Goal: Transaction & Acquisition: Purchase product/service

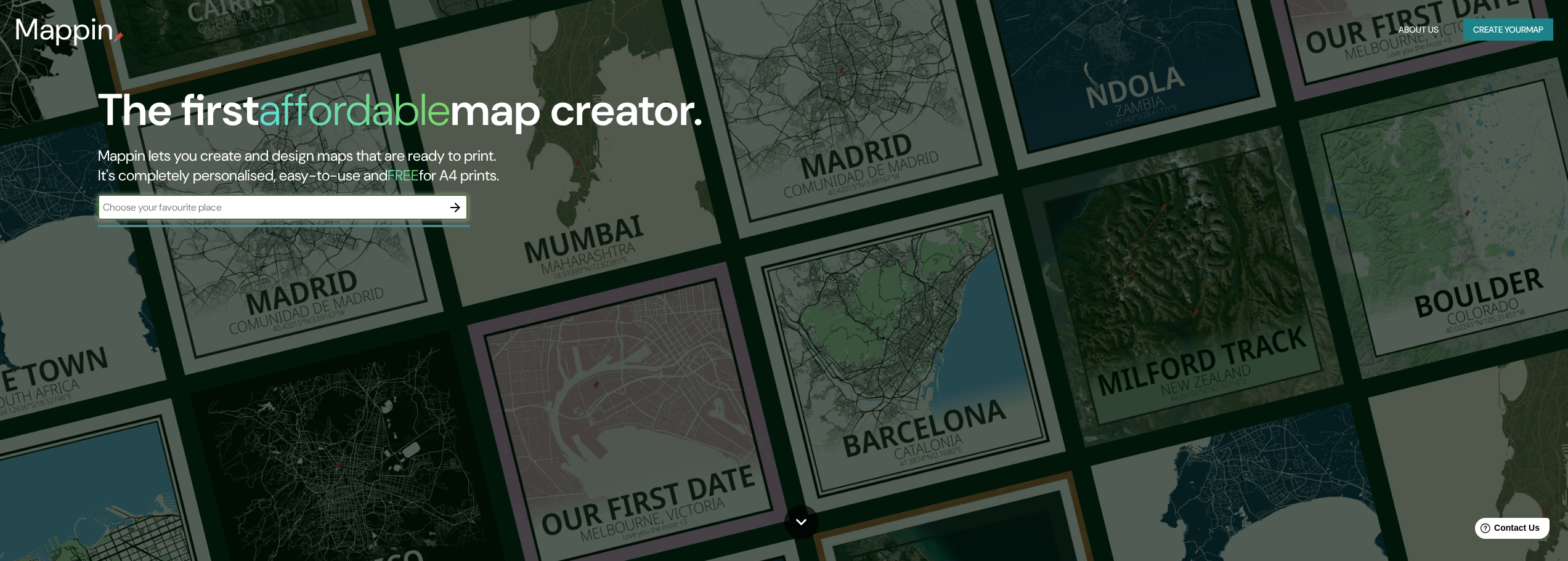
click at [387, 201] on input "text" at bounding box center [270, 208] width 345 height 14
type input "[GEOGRAPHIC_DATA]"
click at [456, 201] on icon "button" at bounding box center [455, 208] width 15 height 15
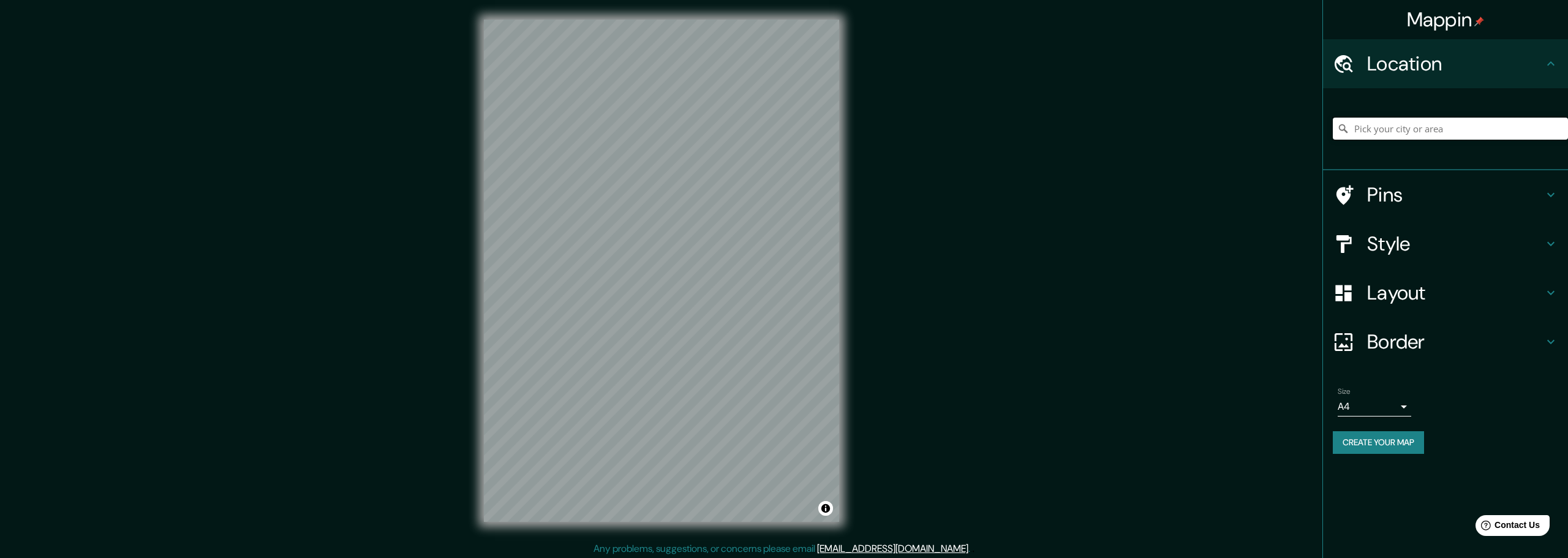
click at [1374, 118] on input "Pick your city or area" at bounding box center [1449, 129] width 235 height 22
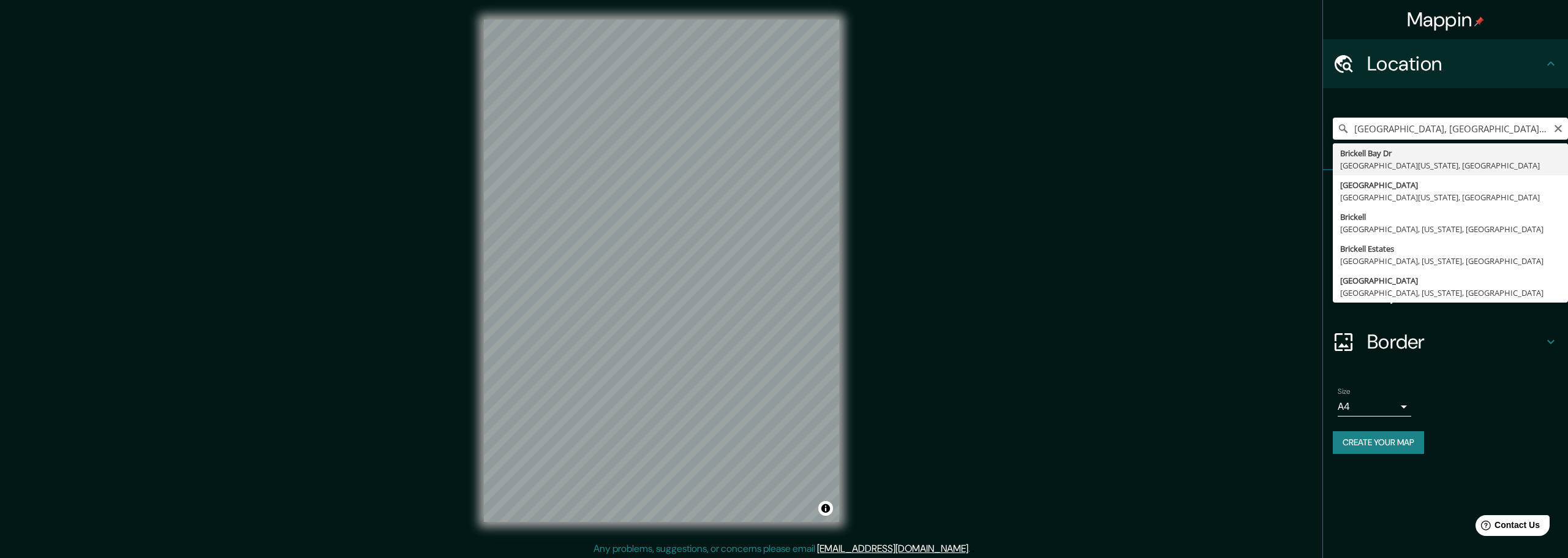
type input "[GEOGRAPHIC_DATA][US_STATE], [GEOGRAPHIC_DATA]"
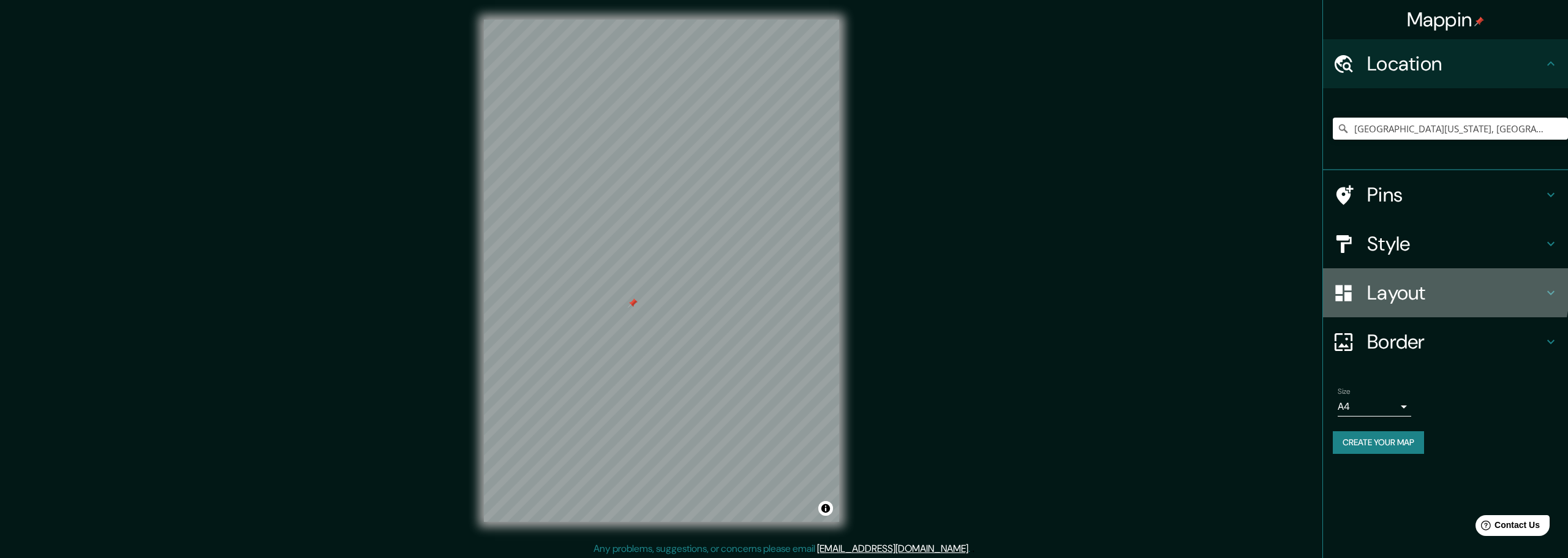
click at [1386, 280] on h4 "Layout" at bounding box center [1455, 293] width 176 height 25
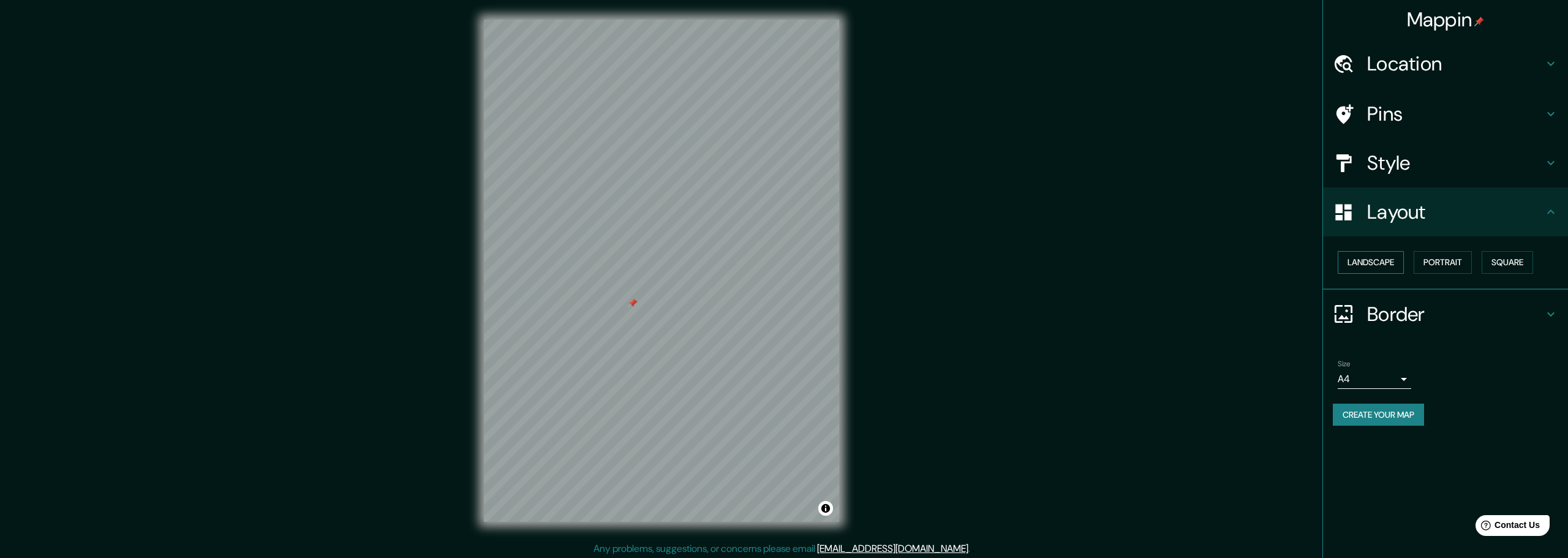
click at [1358, 251] on button "Landscape" at bounding box center [1370, 263] width 66 height 23
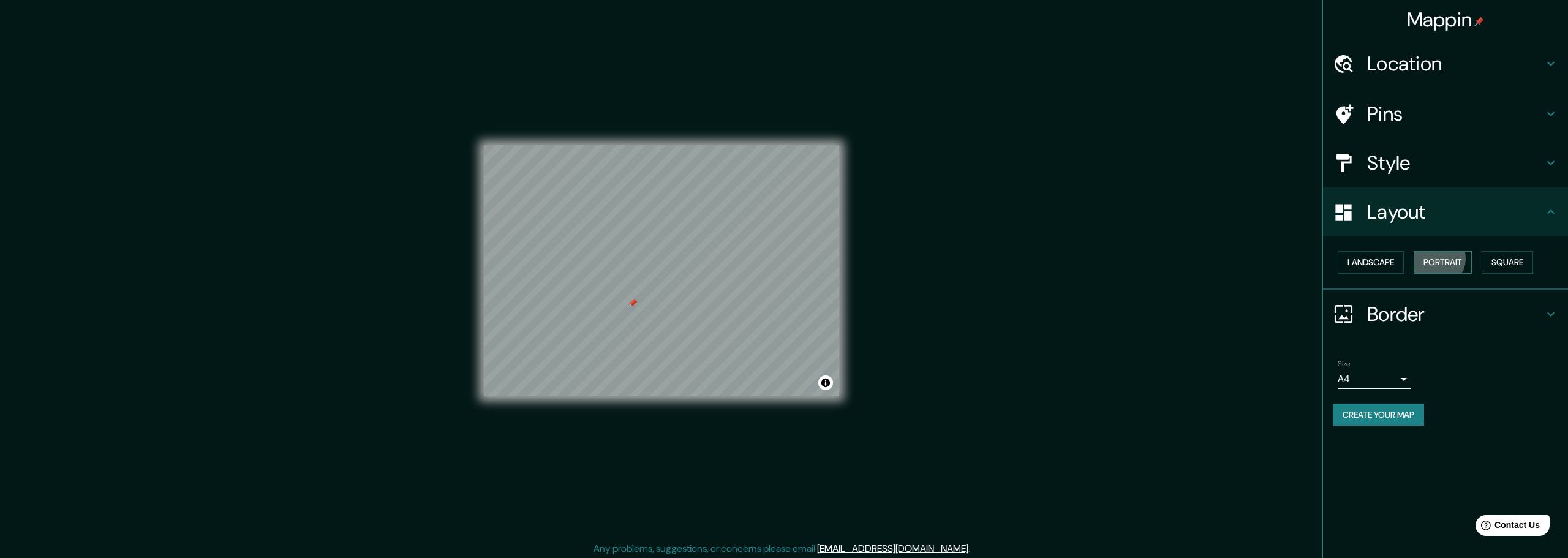
click at [1427, 251] on button "Portrait" at bounding box center [1443, 263] width 59 height 23
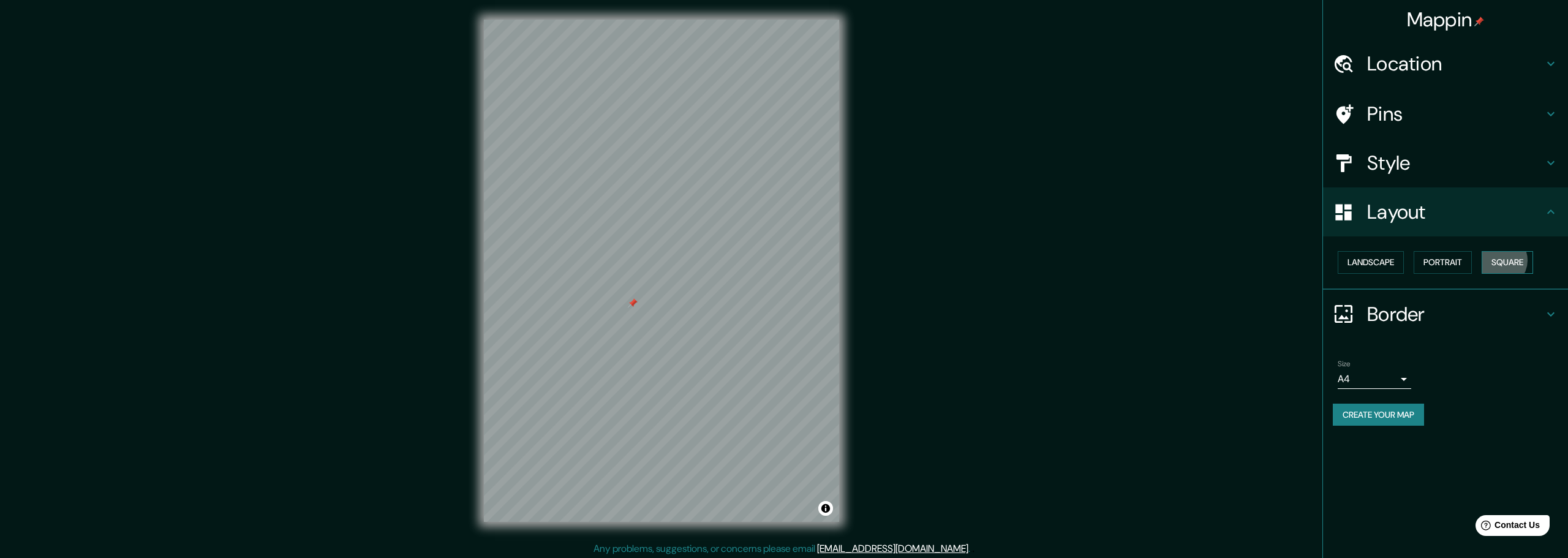
click at [1481, 251] on button "Square" at bounding box center [1507, 263] width 51 height 23
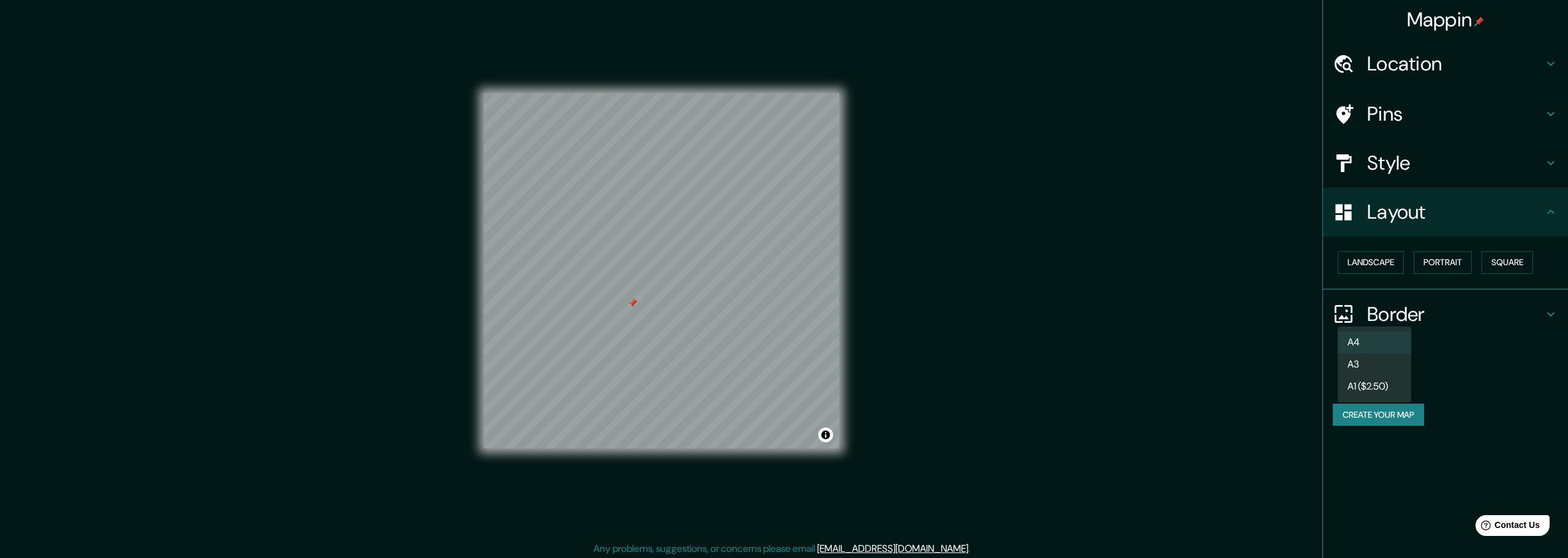
click at [1405, 318] on body "Mappin Location [GEOGRAPHIC_DATA][US_STATE], [GEOGRAPHIC_DATA] Pins Style Layou…" at bounding box center [784, 279] width 1568 height 558
click at [1366, 358] on li "A3" at bounding box center [1374, 365] width 74 height 22
type input "a4"
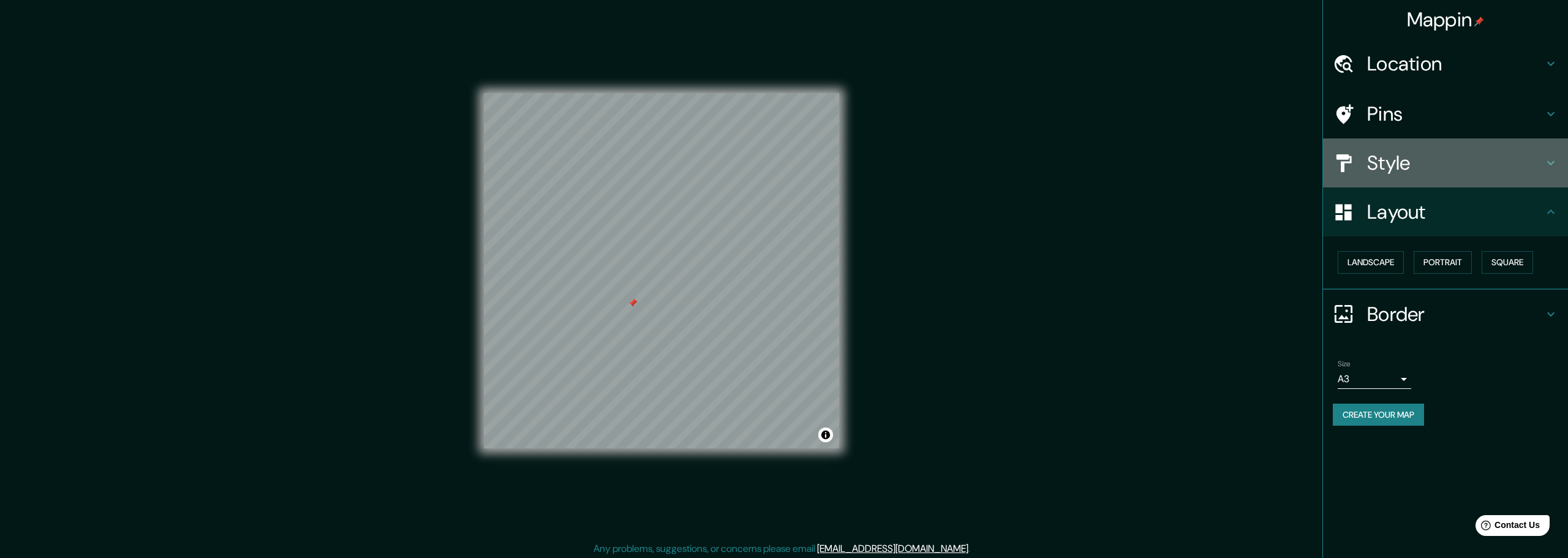
click at [1378, 151] on h4 "Style" at bounding box center [1455, 163] width 176 height 25
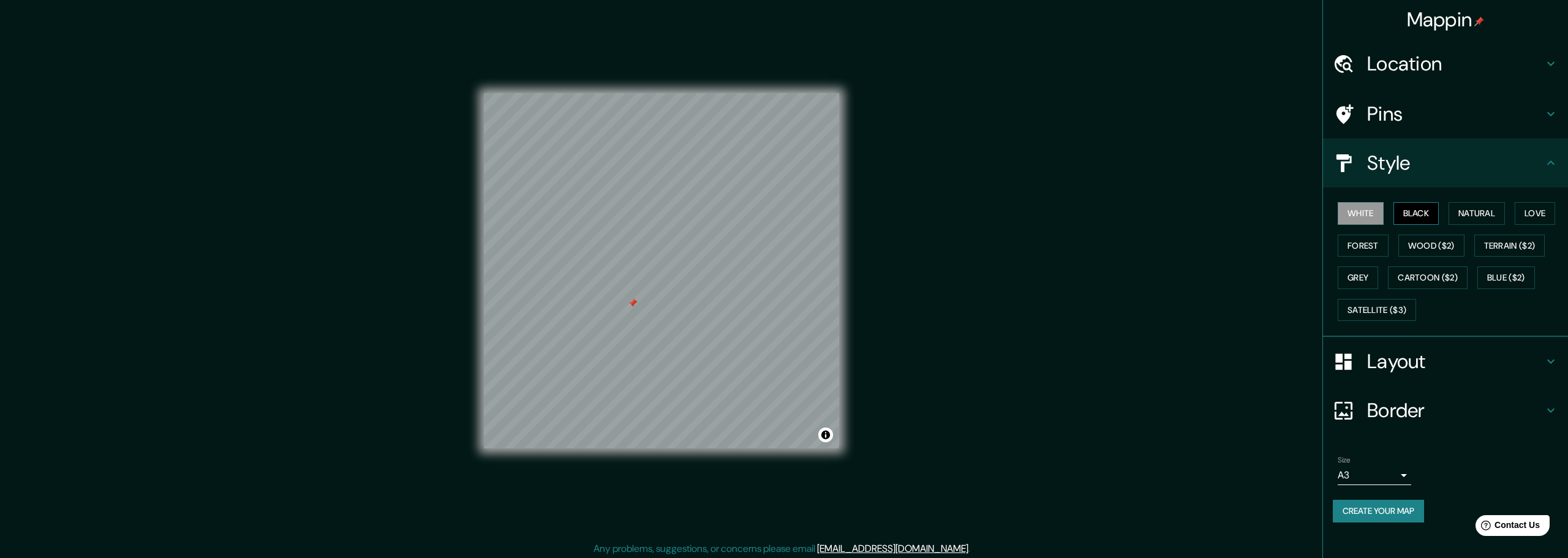
click at [1406, 202] on button "Black" at bounding box center [1416, 214] width 46 height 23
click at [1471, 202] on button "Natural" at bounding box center [1477, 214] width 57 height 23
click at [1521, 202] on button "Love" at bounding box center [1535, 214] width 41 height 23
click at [1350, 235] on button "Forest" at bounding box center [1362, 247] width 51 height 23
click at [1400, 235] on button "Wood ($2)" at bounding box center [1431, 247] width 66 height 23
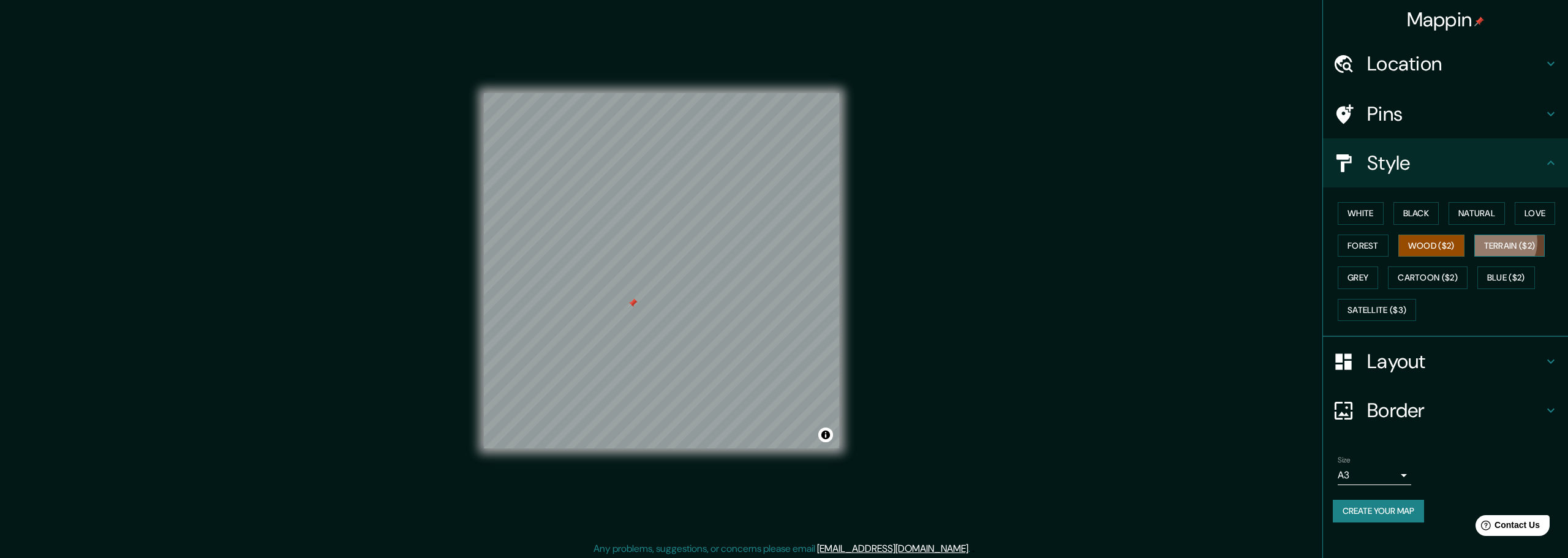
click at [1478, 235] on button "Terrain ($2)" at bounding box center [1509, 247] width 71 height 23
click at [1483, 267] on button "Blue ($2)" at bounding box center [1505, 279] width 58 height 23
click at [1414, 267] on button "Cartoon ($2)" at bounding box center [1428, 279] width 80 height 23
click at [1375, 299] on button "Satellite ($3)" at bounding box center [1377, 310] width 78 height 23
click at [1366, 267] on button "Grey" at bounding box center [1358, 279] width 41 height 23
